Goal: Task Accomplishment & Management: Manage account settings

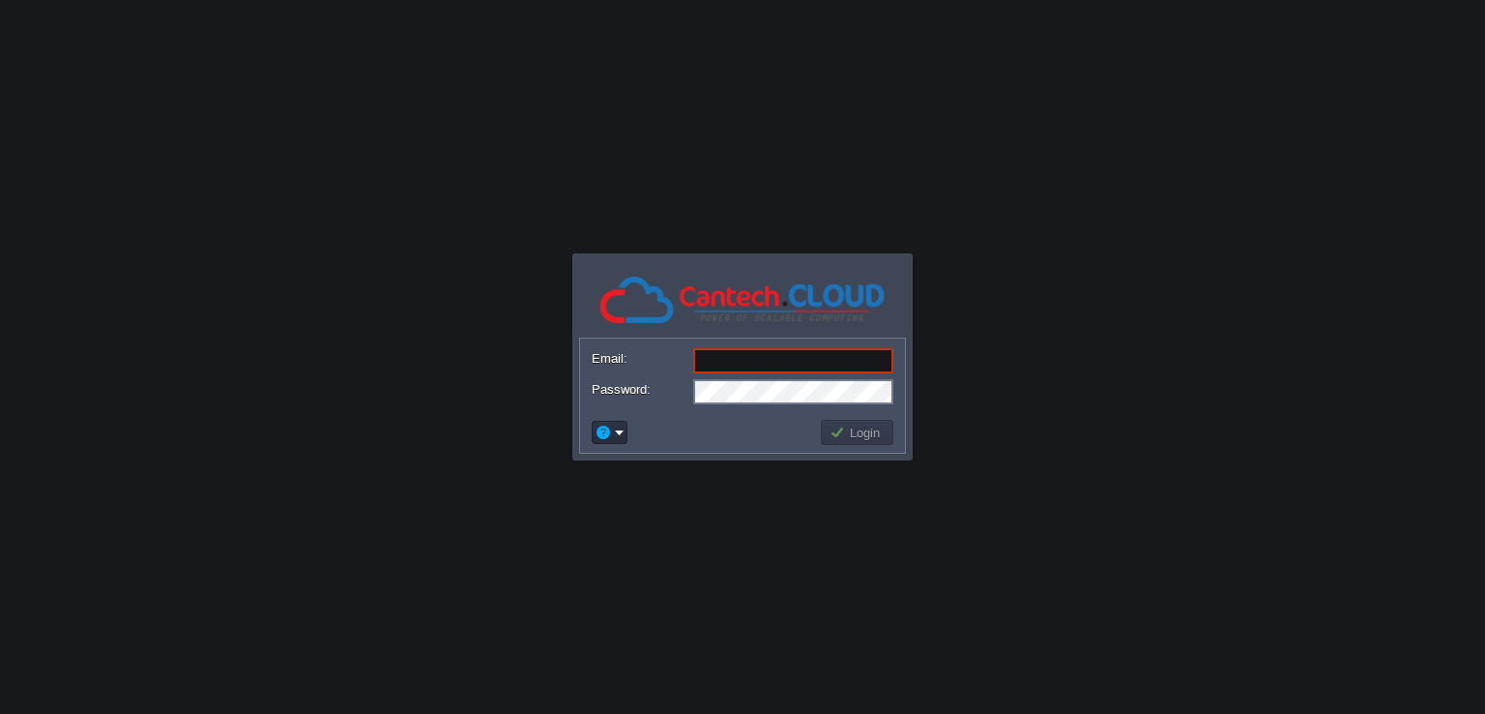
type input "[EMAIL_ADDRESS][DOMAIN_NAME]"
click at [839, 435] on button "Login" at bounding box center [858, 431] width 56 height 17
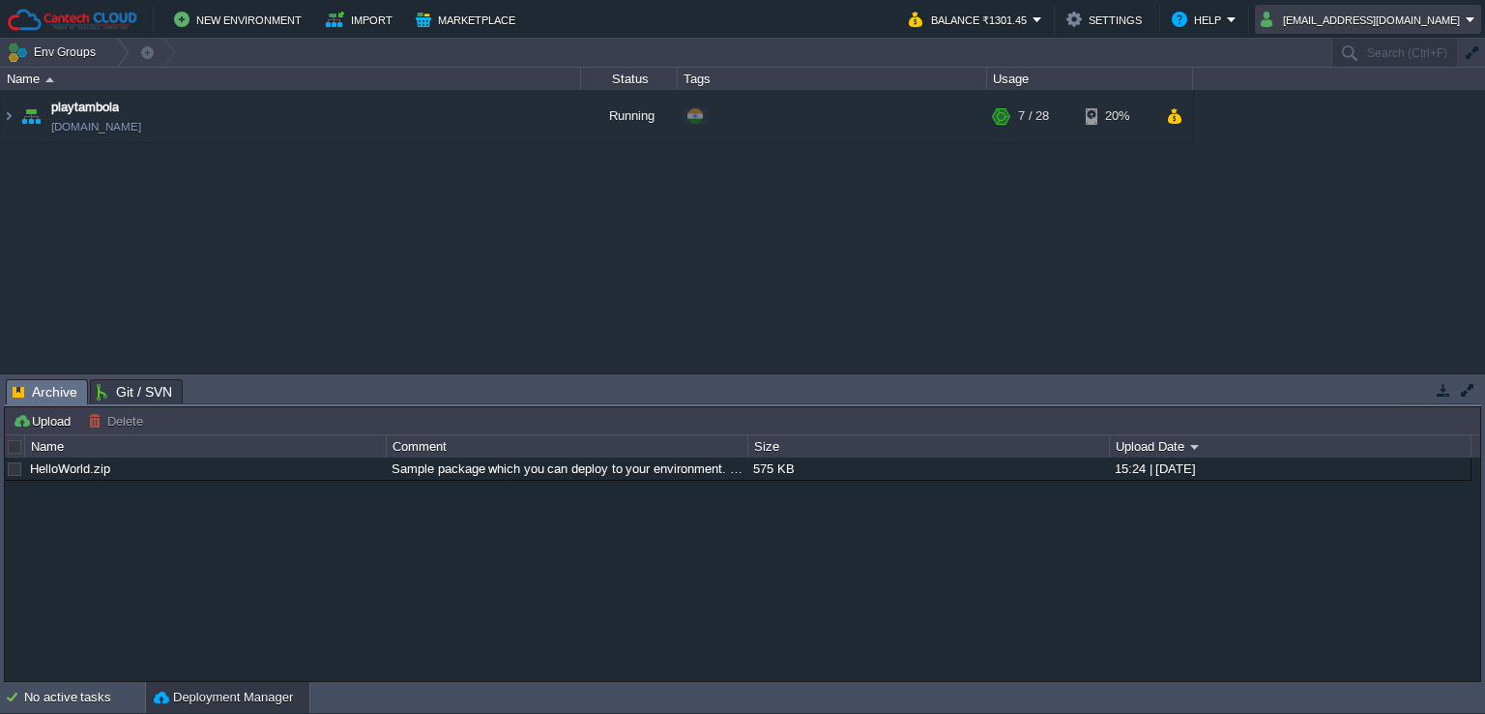
click at [1418, 20] on button "[EMAIL_ADDRESS][DOMAIN_NAME]" at bounding box center [1363, 19] width 205 height 23
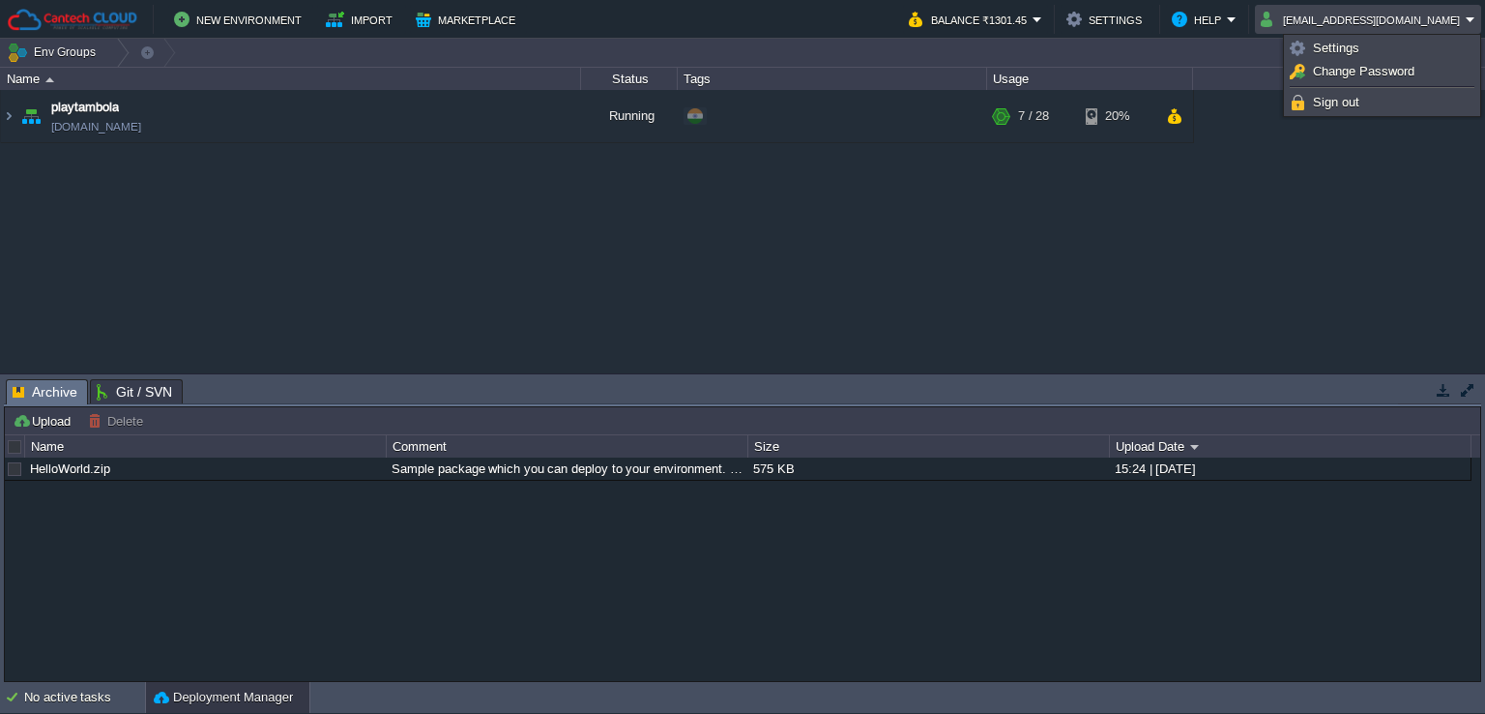
click at [1343, 166] on div "playtambola [DOMAIN_NAME] Running + Add to Env Group RAM 22% CPU 1% 7 / 28 20%" at bounding box center [742, 231] width 1485 height 283
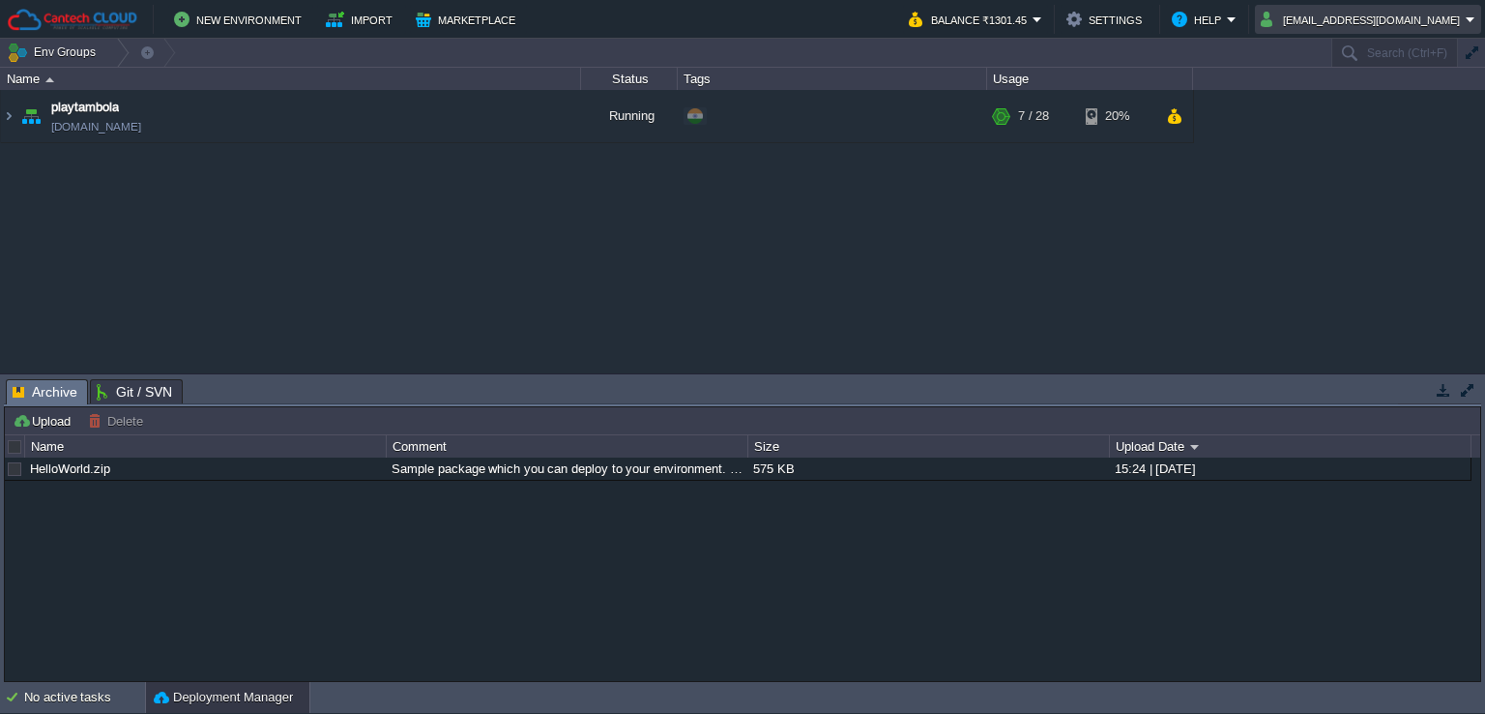
click at [1404, 17] on button "[EMAIL_ADDRESS][DOMAIN_NAME]" at bounding box center [1363, 19] width 205 height 23
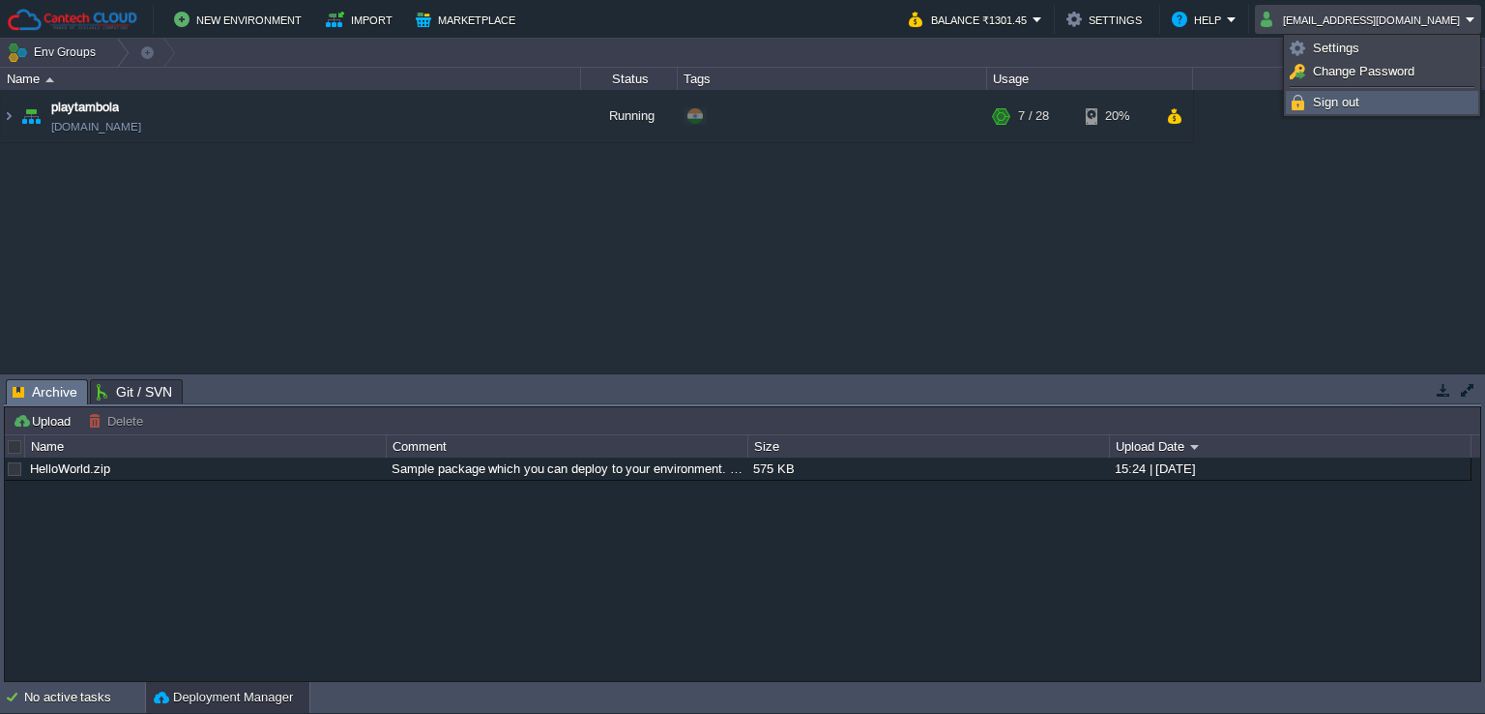
click at [1375, 103] on link "Sign out" at bounding box center [1382, 102] width 190 height 21
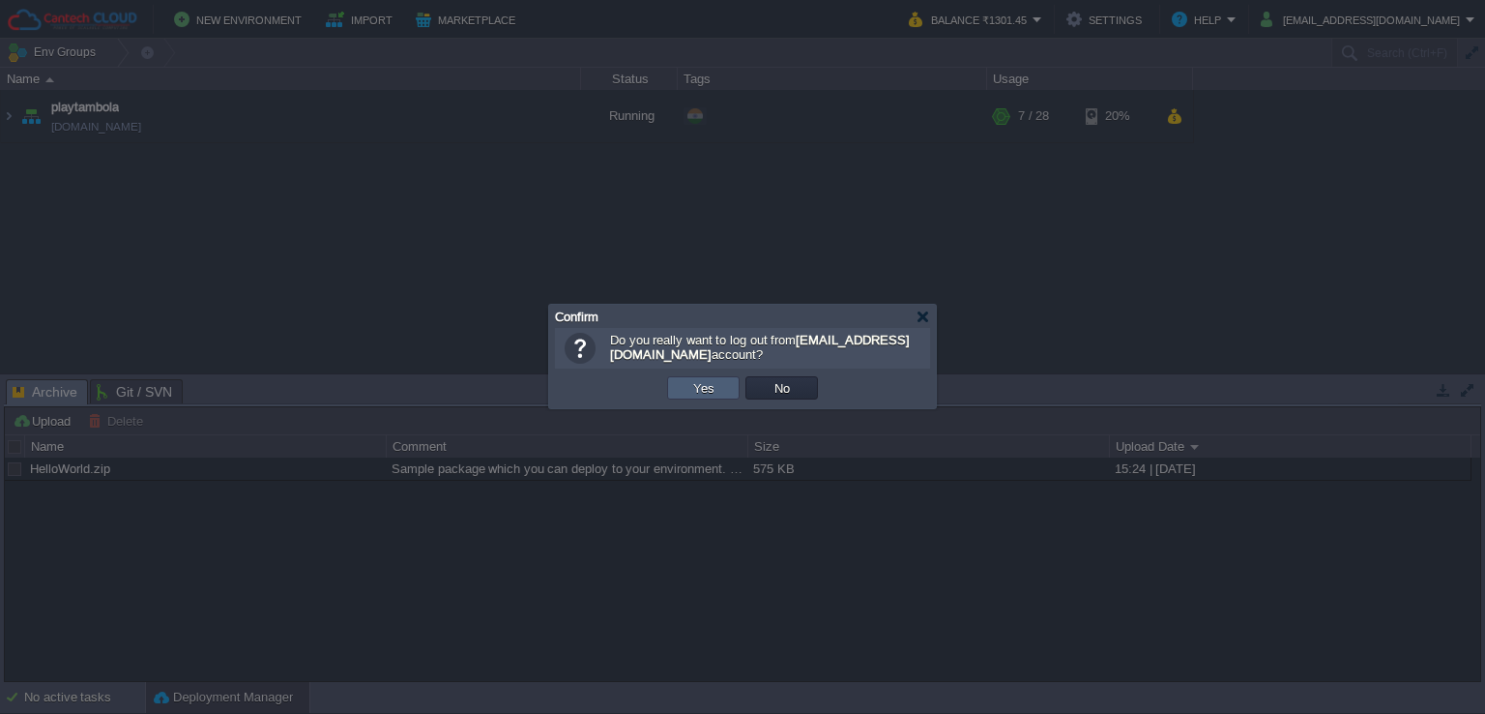
click at [680, 385] on td "Yes" at bounding box center [703, 387] width 73 height 23
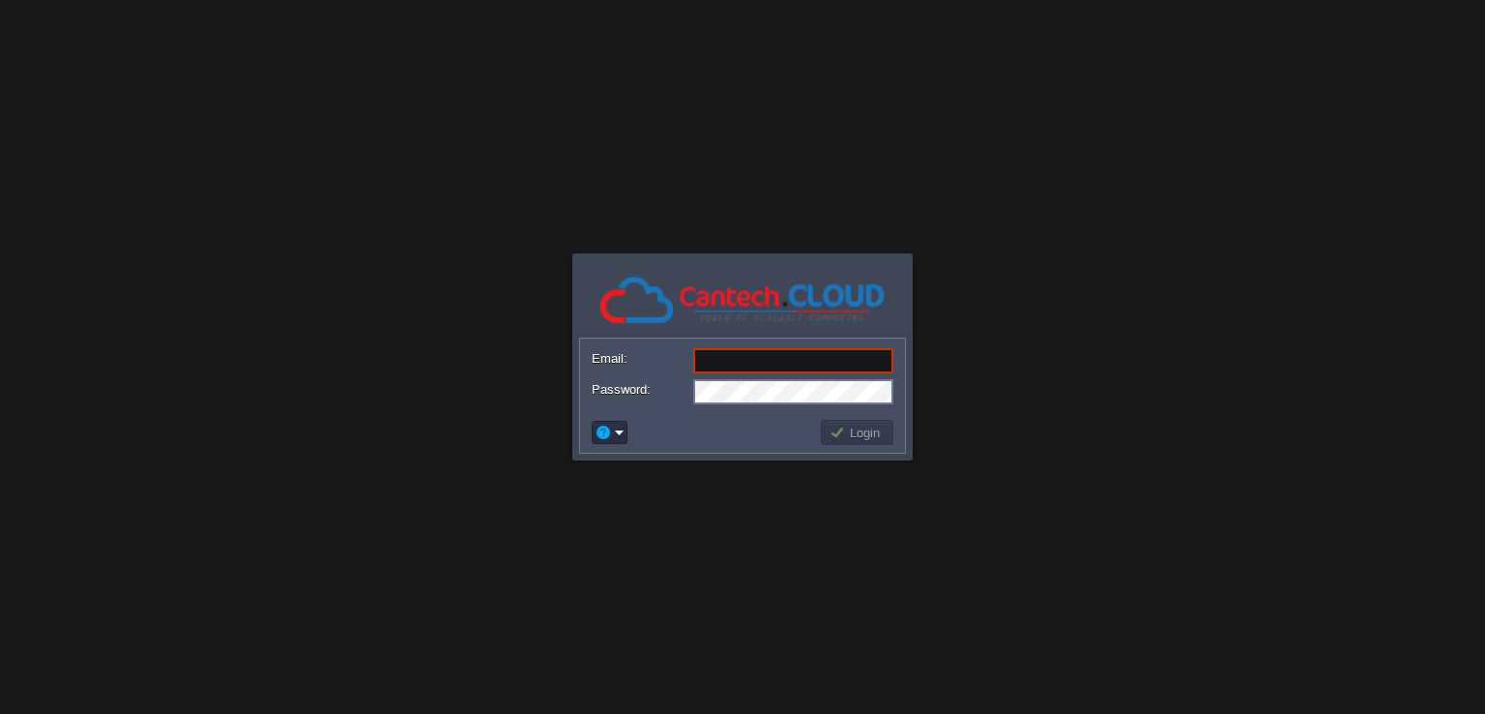
click at [906, 341] on div "Email: Password: Login" at bounding box center [745, 395] width 333 height 116
type input "sagar@themidnight.in"
click at [843, 438] on button "Login" at bounding box center [858, 431] width 56 height 17
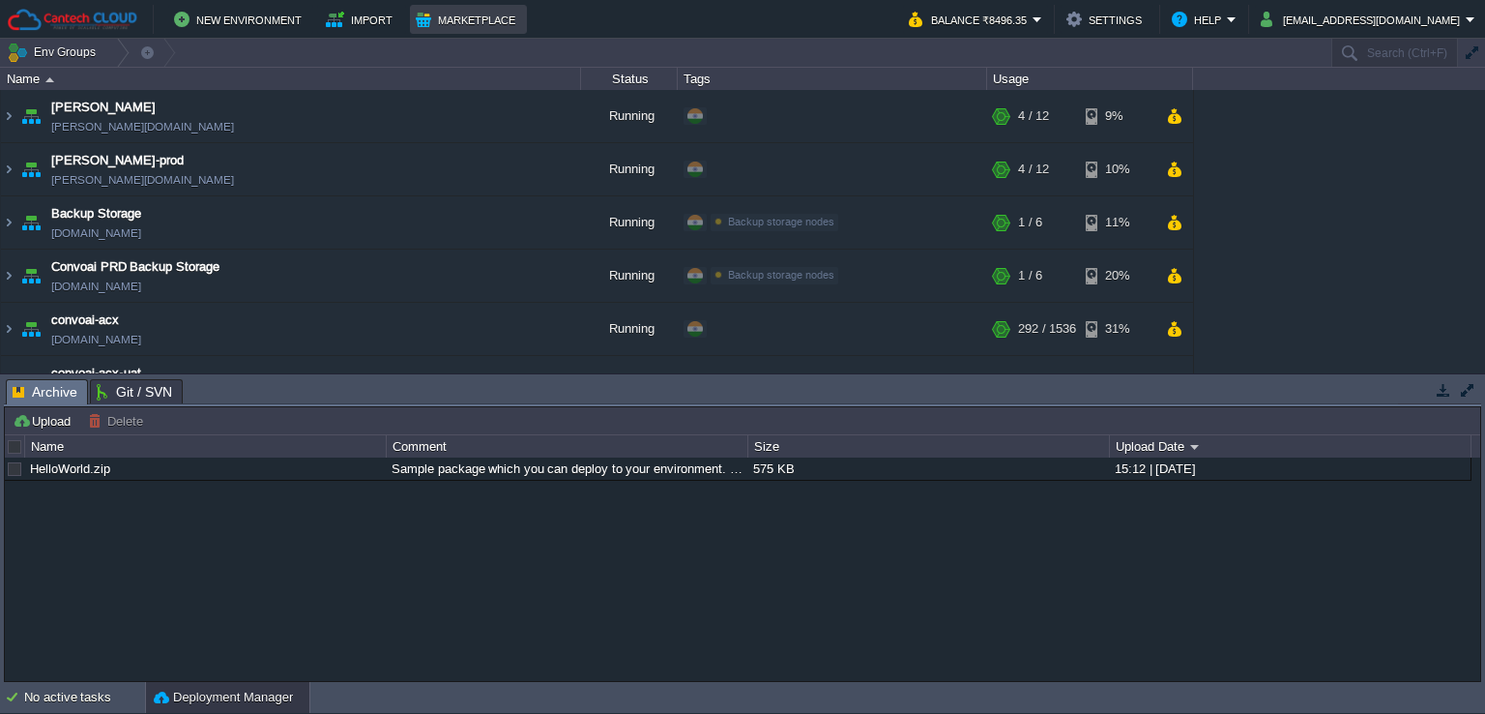
click at [423, 23] on button "Marketplace" at bounding box center [468, 19] width 105 height 23
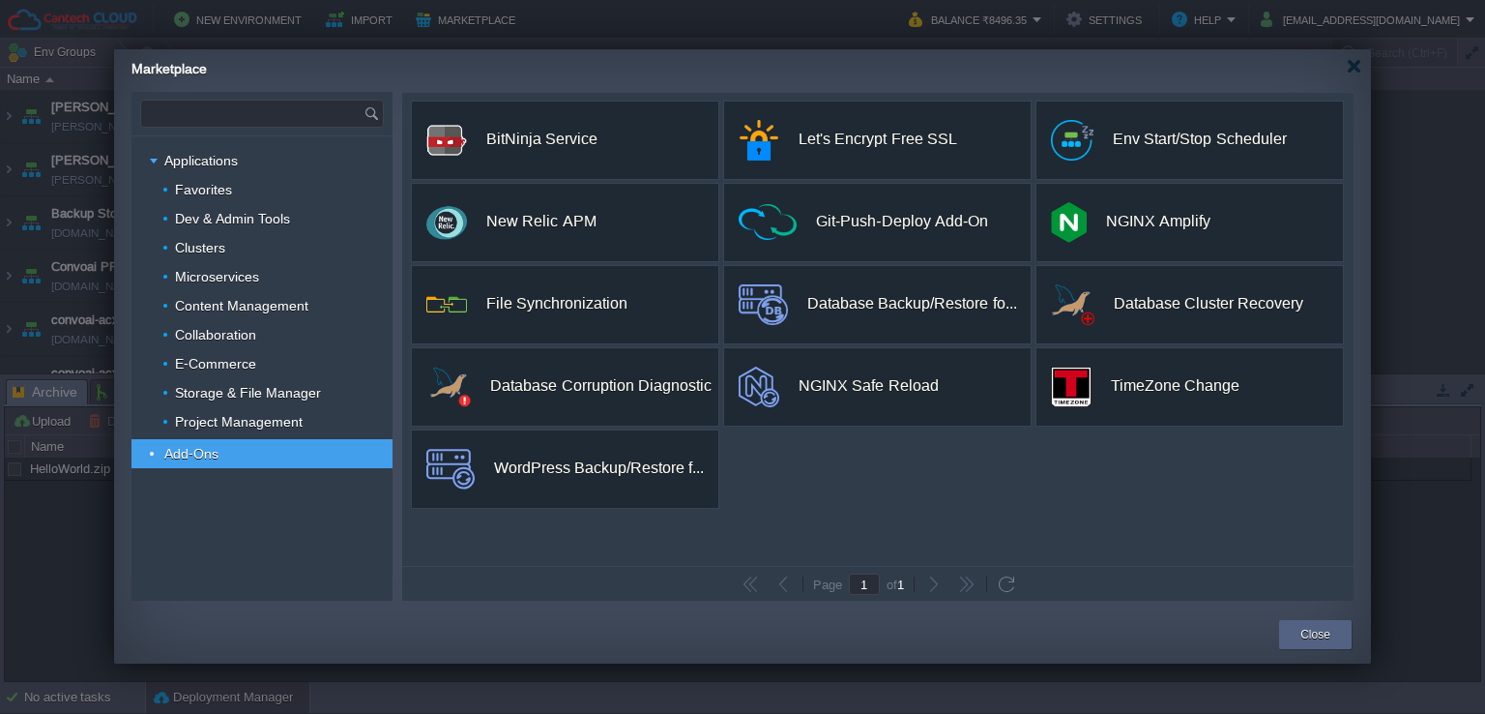
click at [285, 111] on input "text" at bounding box center [252, 114] width 222 height 26
click at [375, 115] on img at bounding box center [374, 114] width 21 height 26
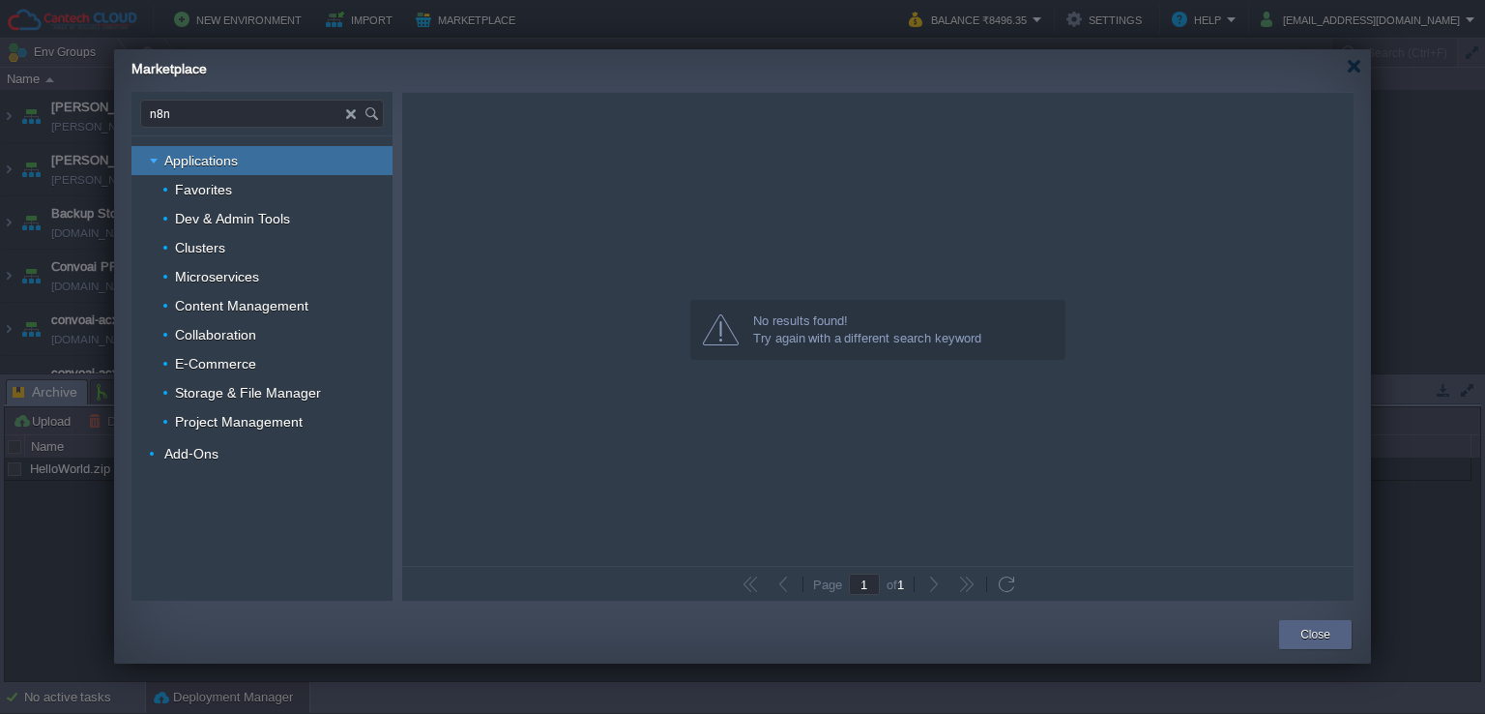
click at [239, 167] on div "Applications" at bounding box center [261, 160] width 261 height 29
type input "Type application or add-on name"
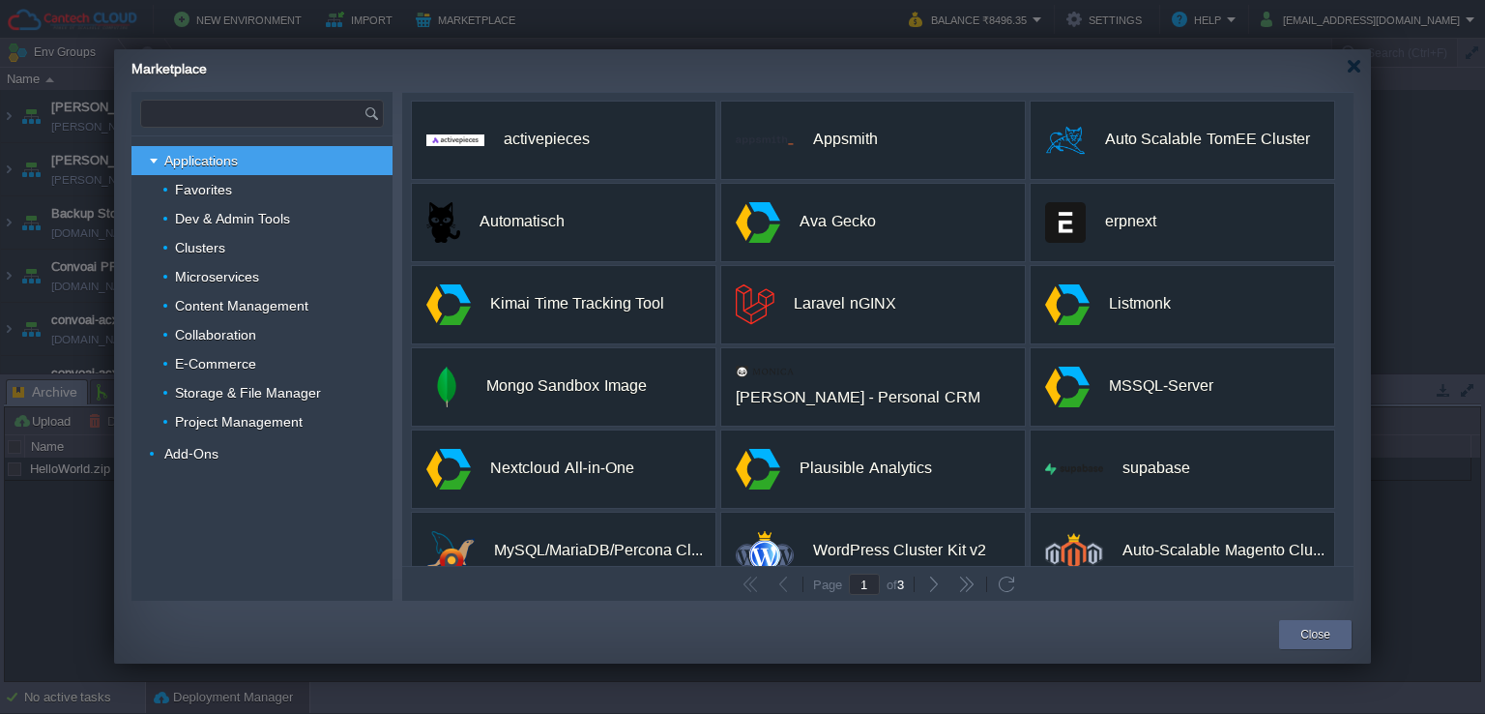
click at [275, 105] on input "text" at bounding box center [252, 114] width 222 height 26
drag, startPoint x: 178, startPoint y: 113, endPoint x: 135, endPoint y: 124, distance: 43.8
click at [135, 124] on div "n8n Applications Favorites Dev & Admin Tools Clusters Microservices Content Man…" at bounding box center [261, 346] width 261 height 509
click at [251, 102] on input "n8n" at bounding box center [243, 114] width 205 height 26
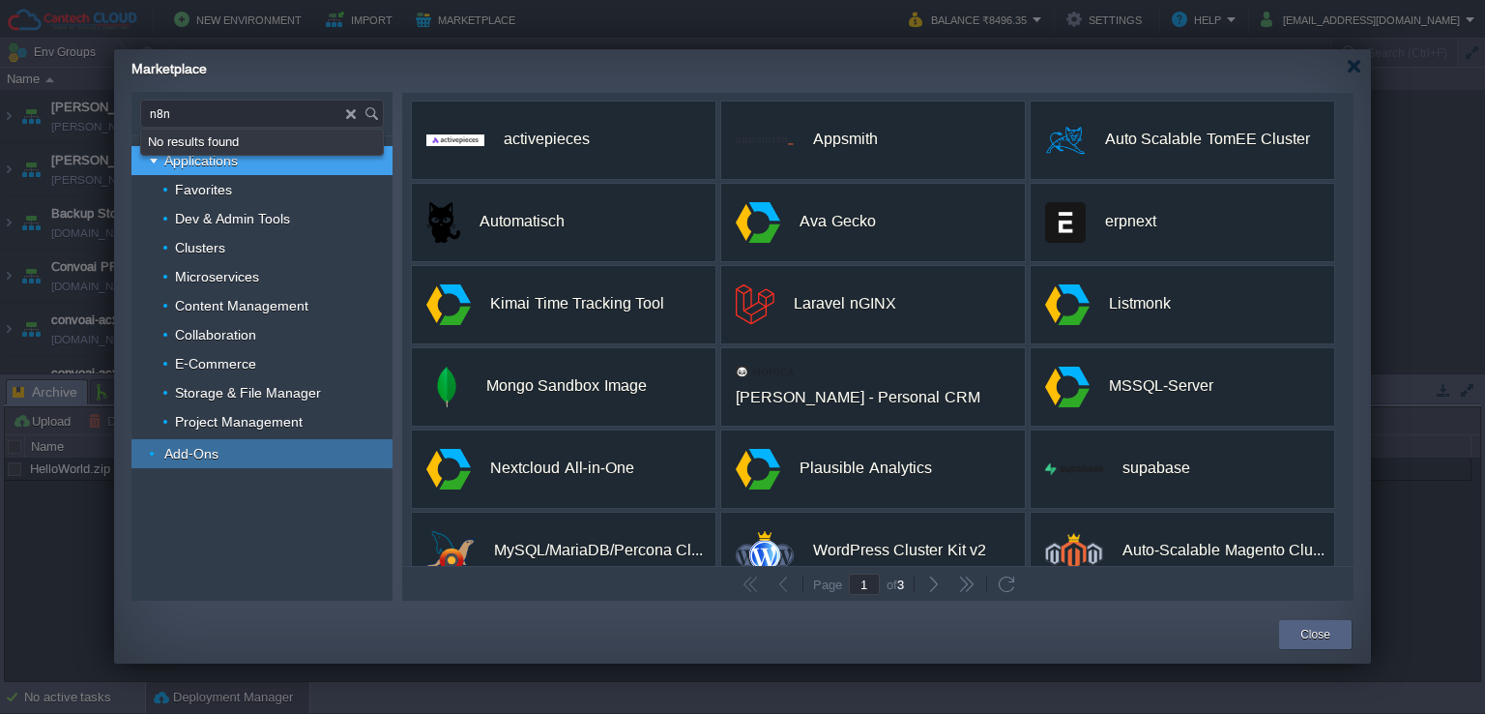
click at [198, 459] on span "Add-Ons" at bounding box center [191, 453] width 59 height 17
type input "Type application or add-on name"
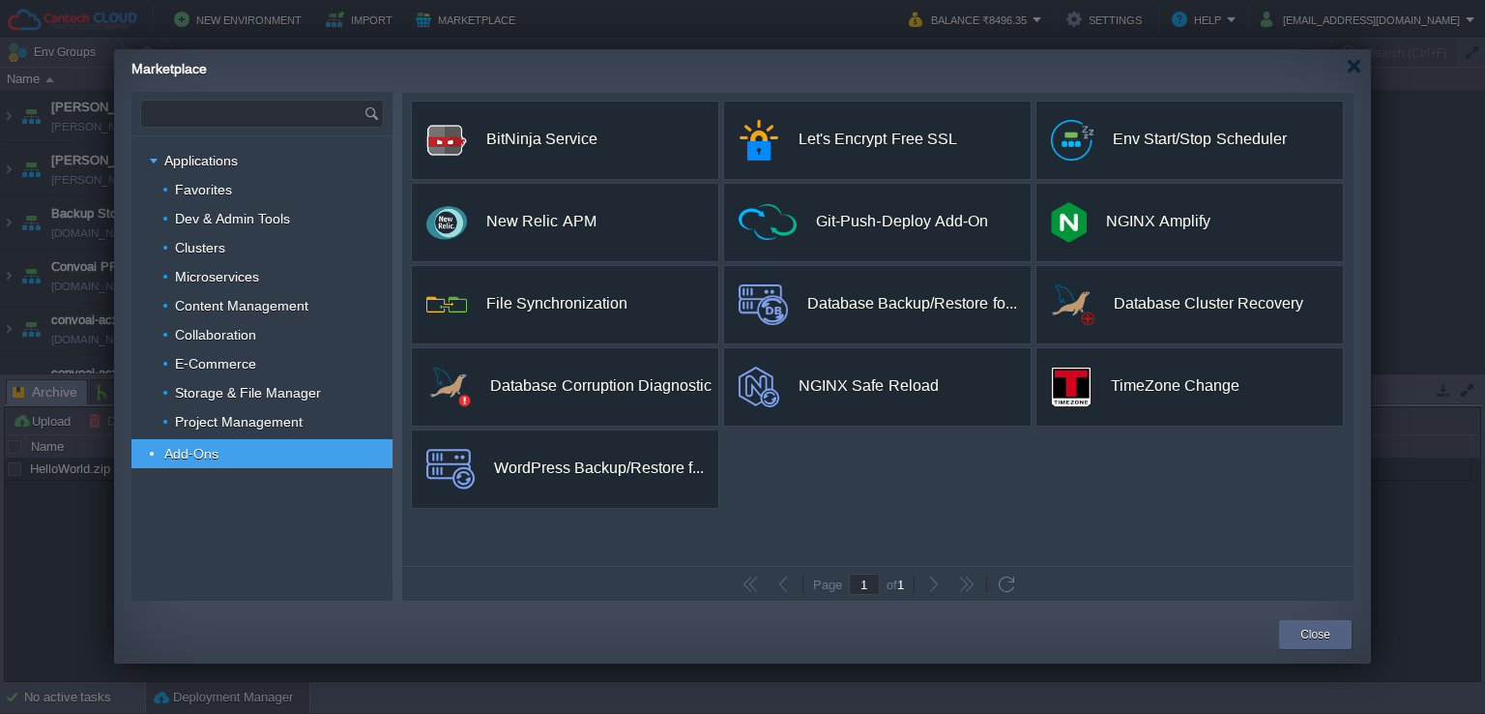
click at [239, 117] on input "text" at bounding box center [252, 114] width 222 height 26
paste input "n8n"
type input "n8n"
click at [367, 113] on img at bounding box center [374, 114] width 21 height 26
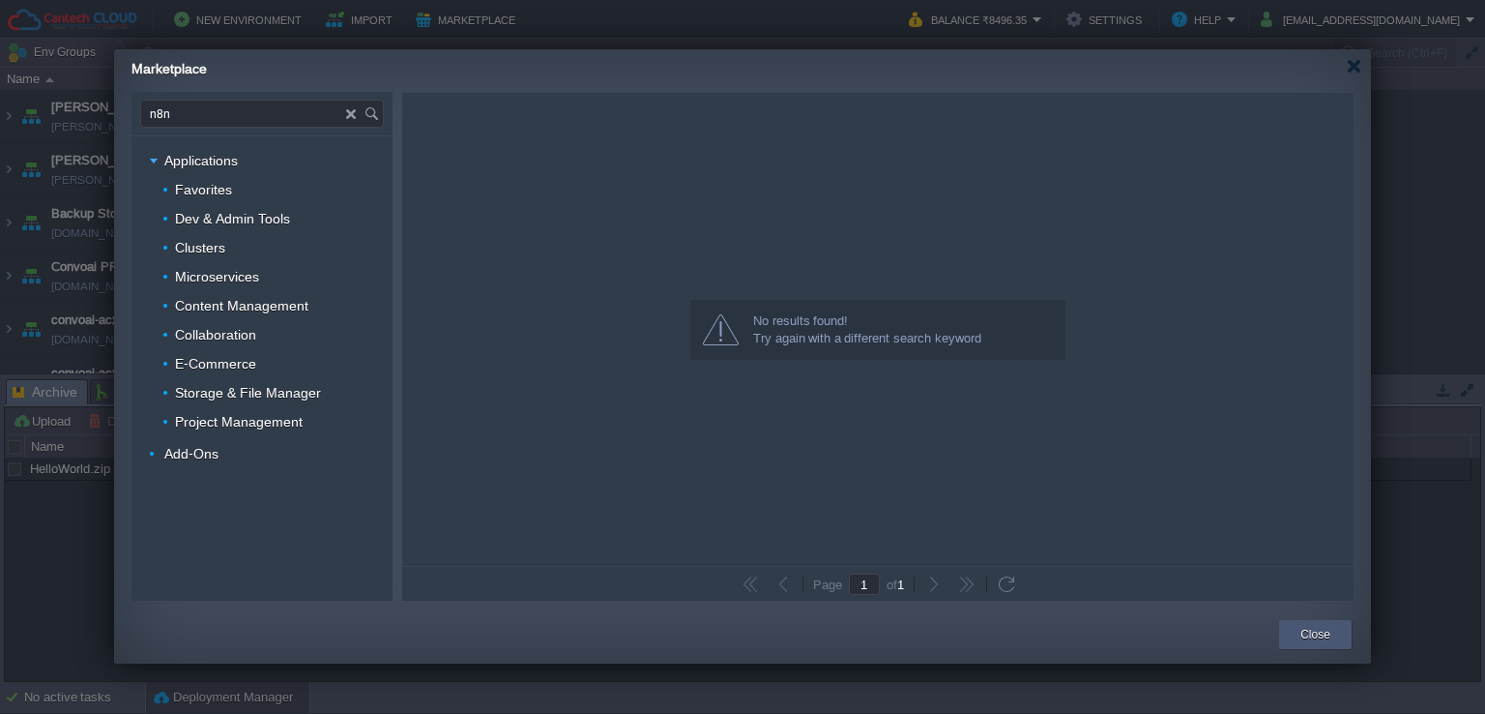
click at [1334, 638] on div "Close" at bounding box center [1316, 634] width 44 height 29
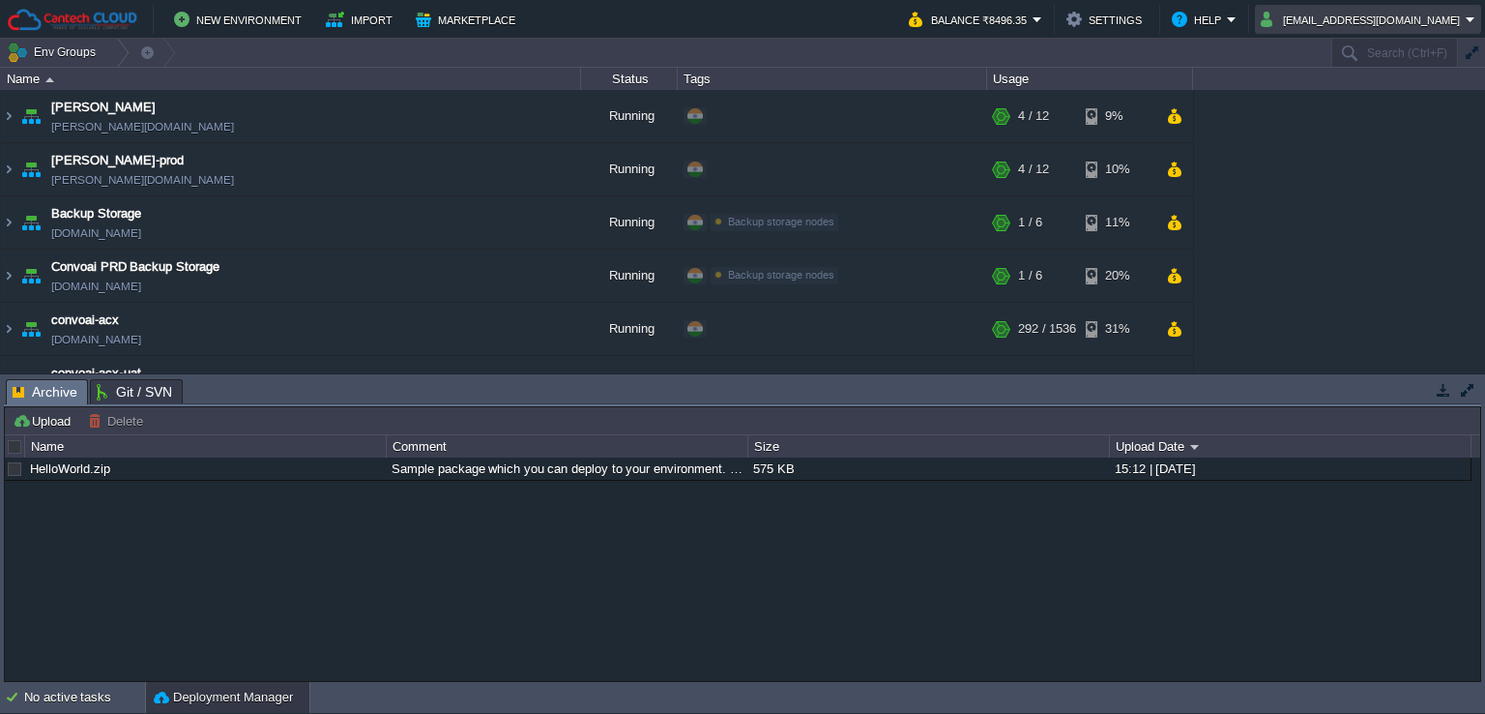
click at [1416, 20] on button "sagar@themidnight.in" at bounding box center [1363, 19] width 205 height 23
click at [1375, 109] on link "Sign out" at bounding box center [1393, 102] width 167 height 21
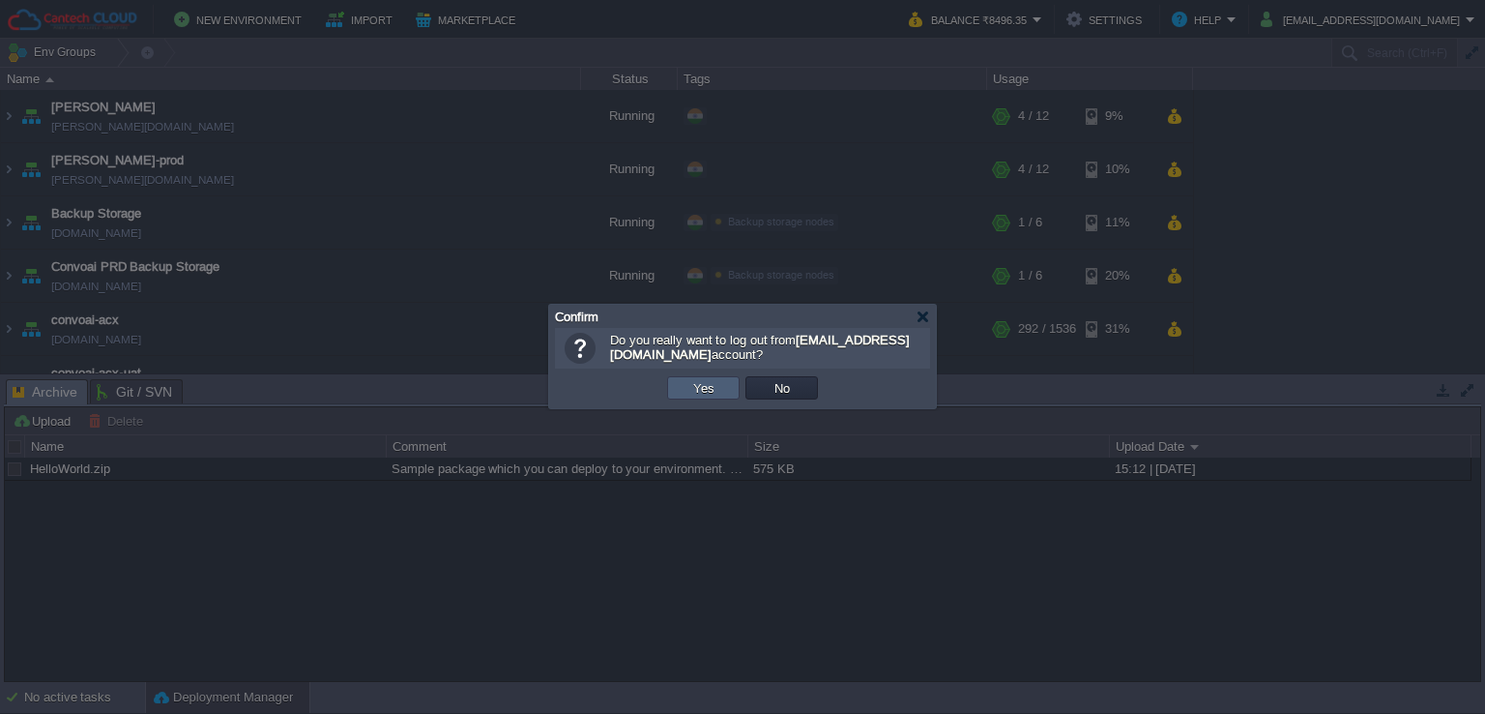
click at [717, 389] on button "Yes" at bounding box center [703, 387] width 33 height 17
